Goal: Task Accomplishment & Management: Use online tool/utility

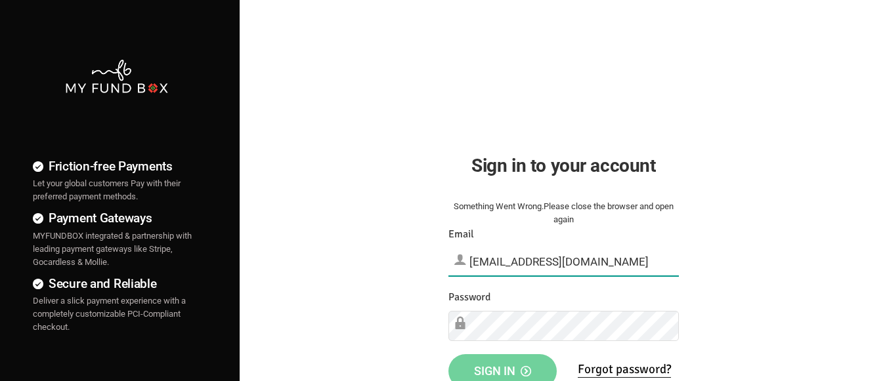
type input "[EMAIL_ADDRESS][DOMAIN_NAME]"
click at [502, 367] on span "Sign in" at bounding box center [502, 371] width 57 height 14
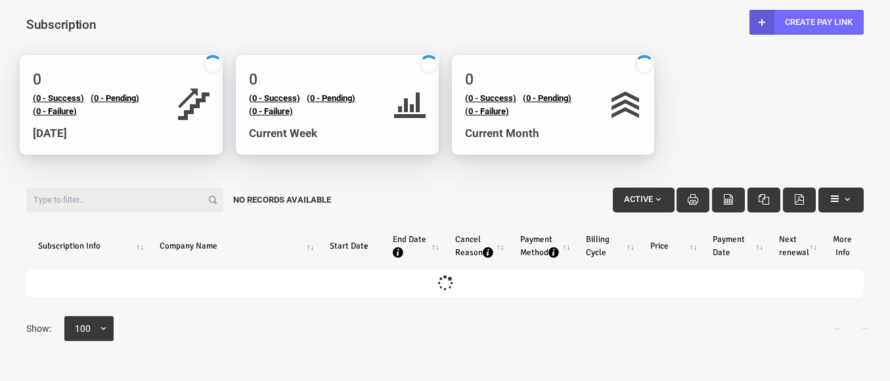
select select "100"
